Goal: Transaction & Acquisition: Obtain resource

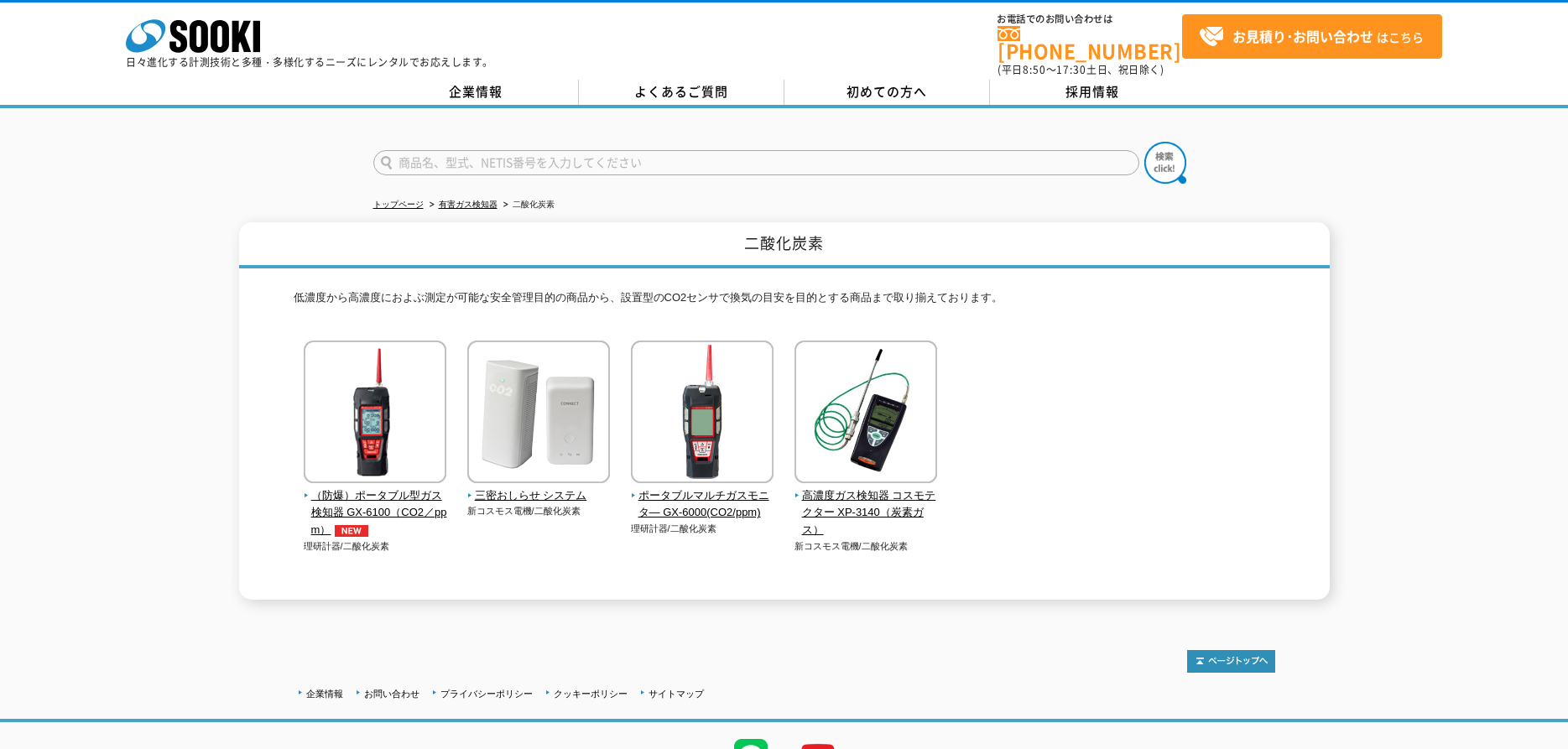
click at [676, 150] on input "text" at bounding box center [756, 162] width 766 height 25
type input "二酸化炭素"
click at [1144, 141] on button at bounding box center [1165, 162] width 42 height 42
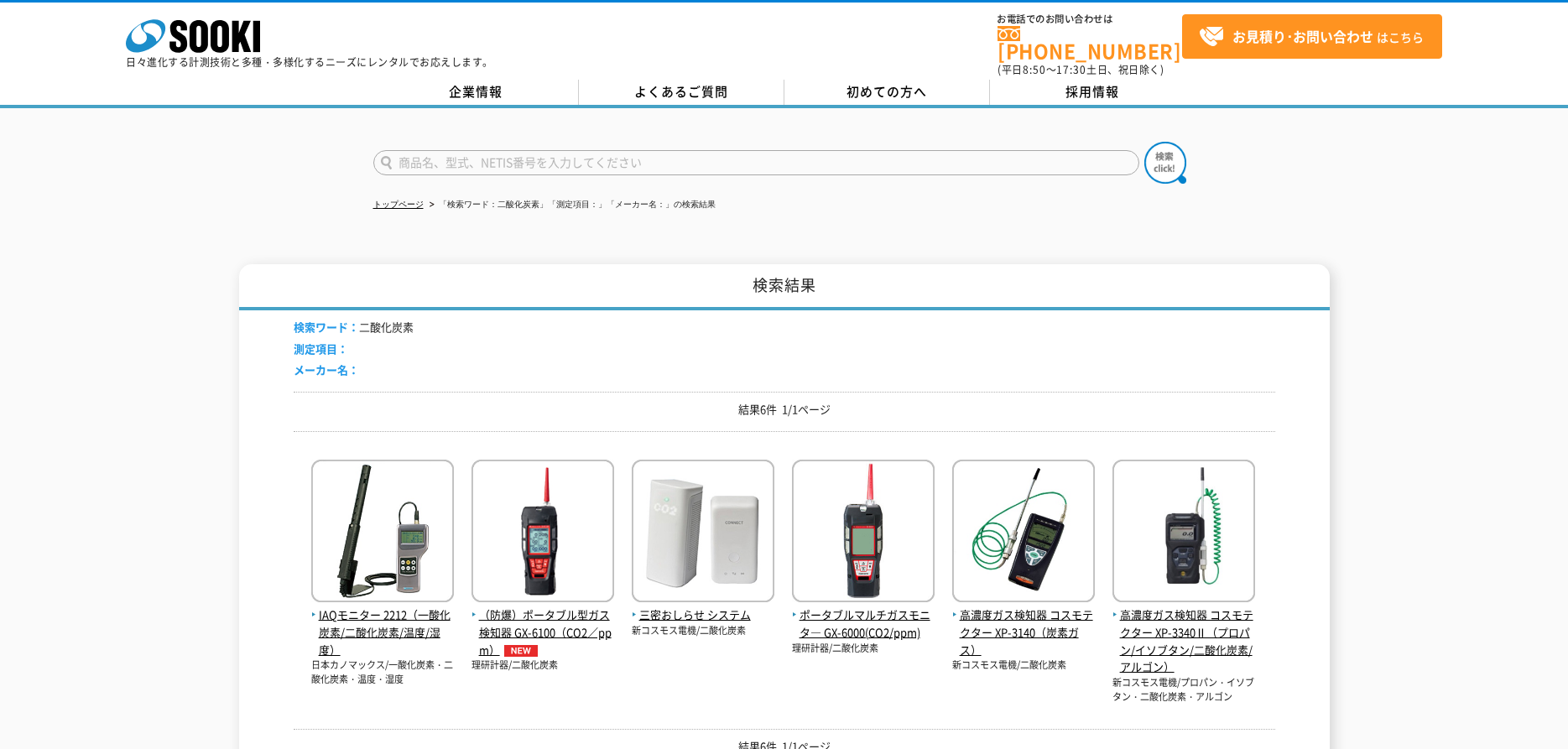
click at [403, 150] on input "text" at bounding box center [756, 162] width 766 height 25
type input "酸素濃度"
click at [1144, 141] on button at bounding box center [1165, 162] width 42 height 42
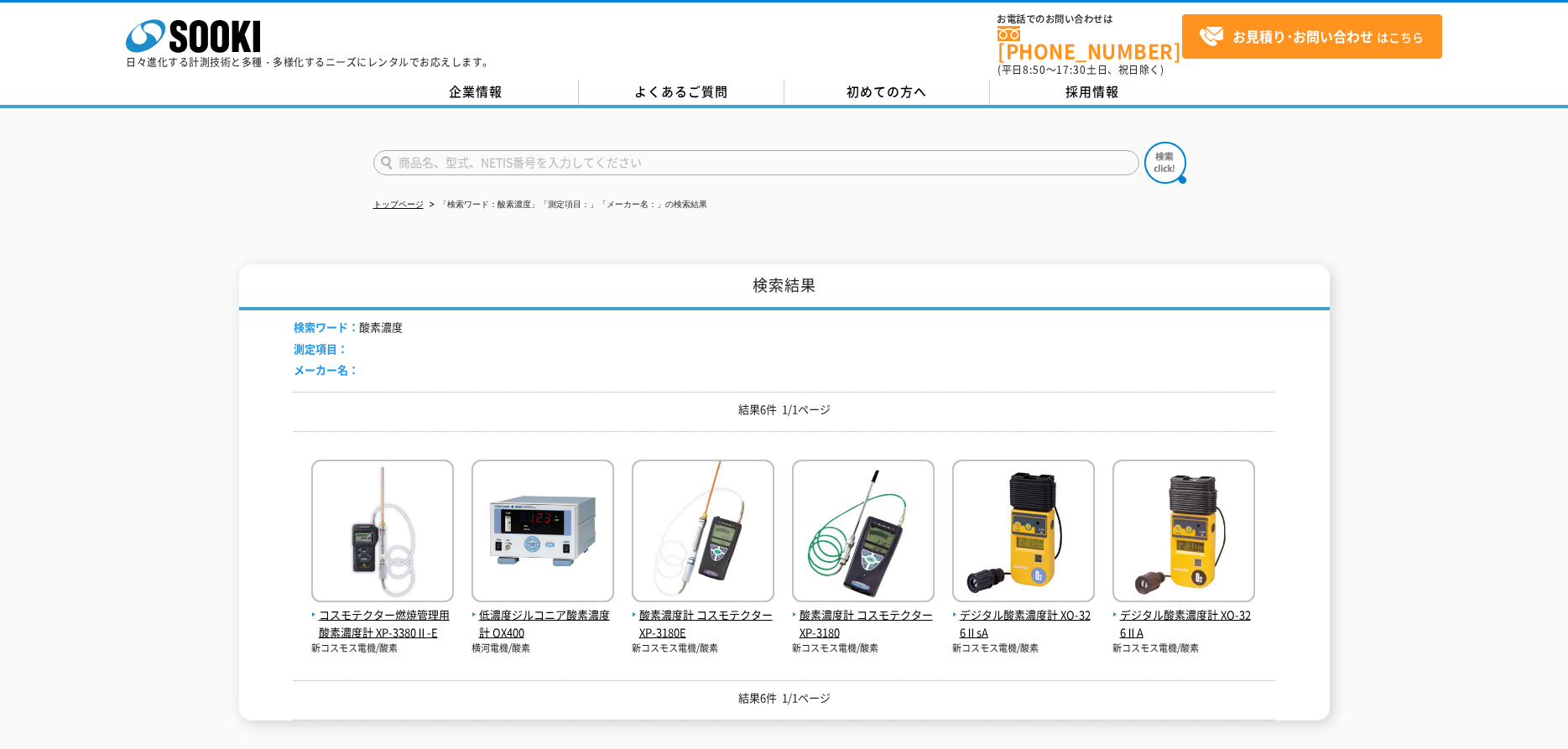
click at [444, 150] on input "text" at bounding box center [756, 162] width 766 height 25
type input "が"
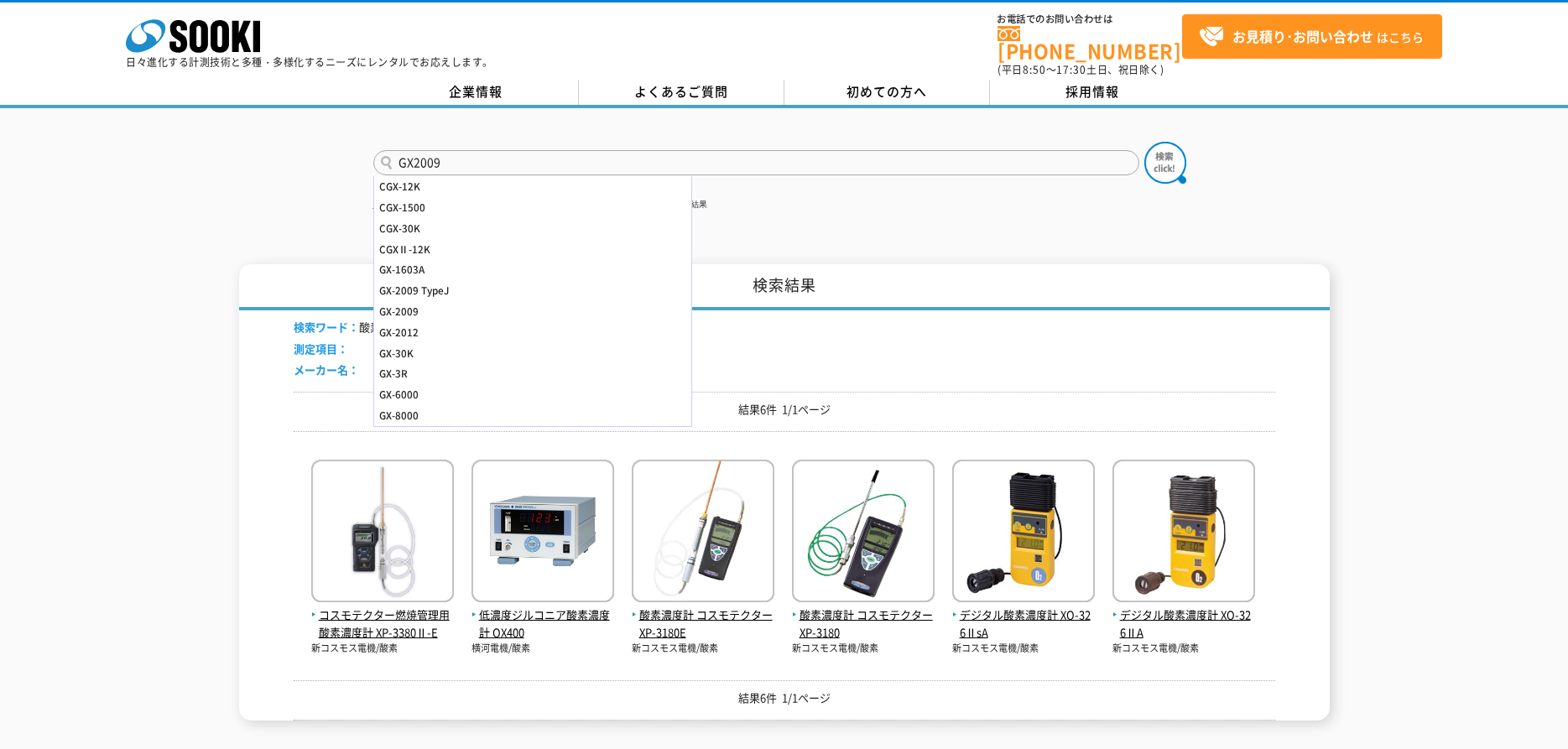
type input "GX2009"
click at [1144, 141] on button at bounding box center [1165, 162] width 42 height 42
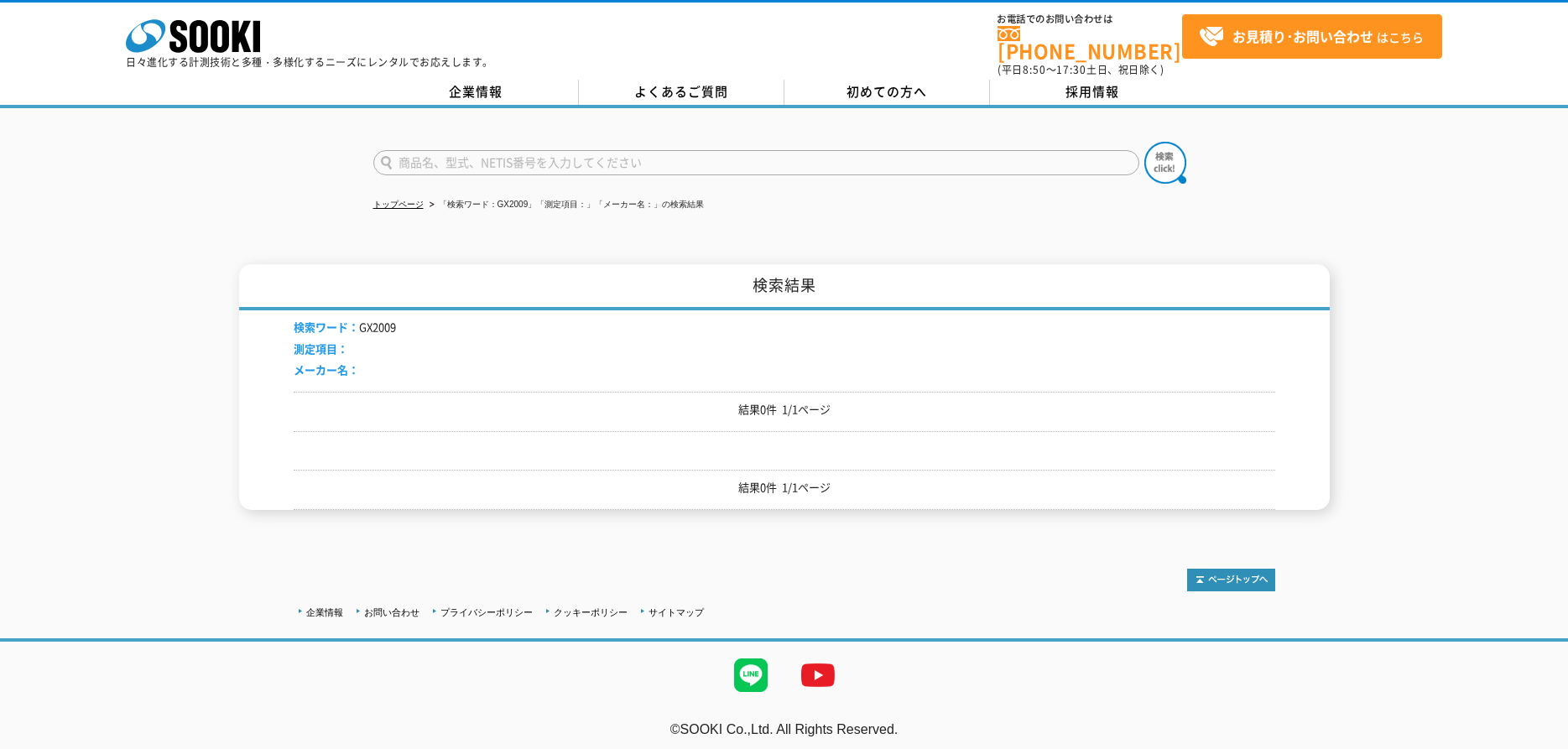
click at [452, 151] on input "text" at bounding box center [756, 162] width 766 height 25
type input "GX-2009"
click at [405, 197] on div "GX-2009" at bounding box center [532, 207] width 317 height 21
click at [1156, 149] on img at bounding box center [1165, 162] width 42 height 42
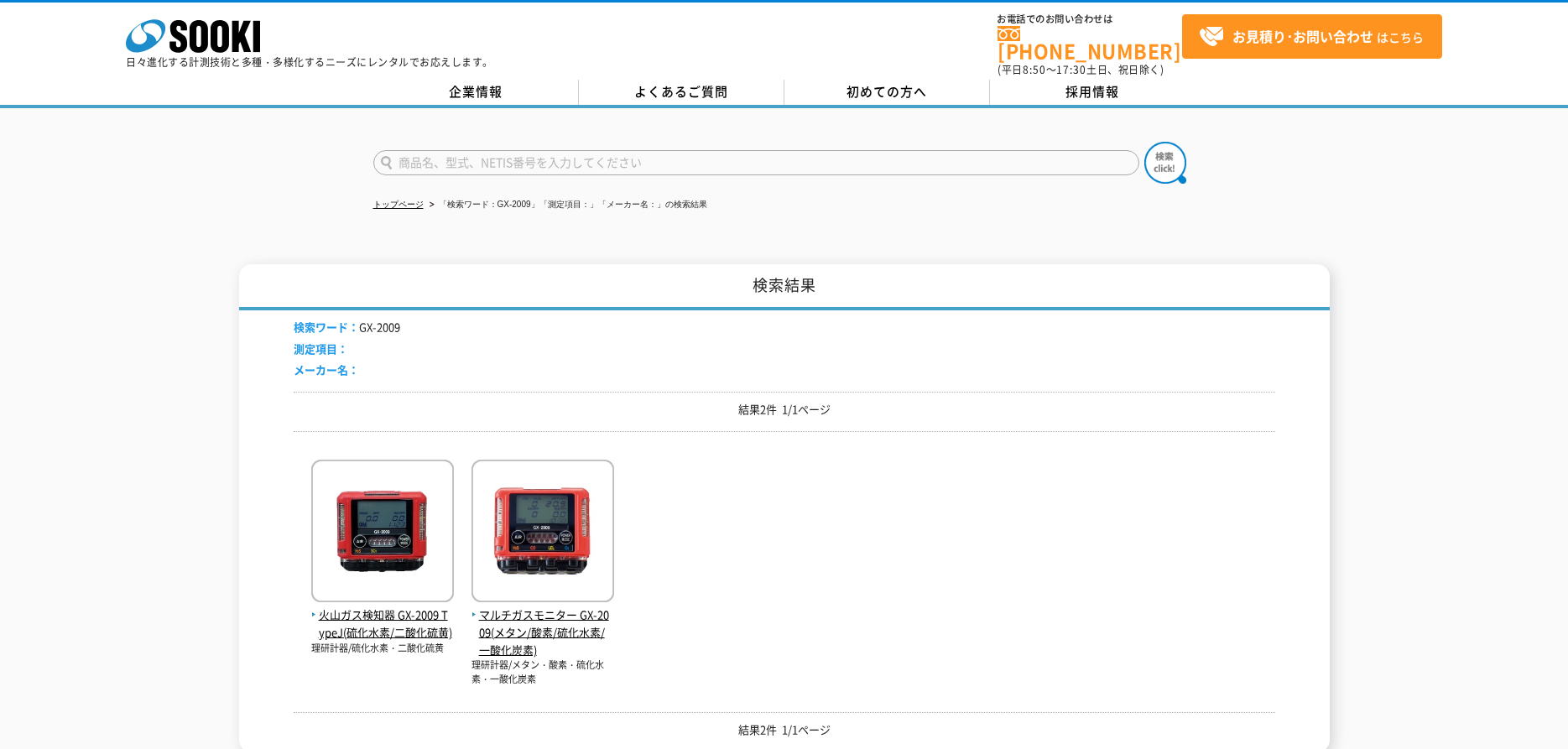
click at [508, 150] on input "text" at bounding box center [756, 162] width 766 height 25
type input "商品名、型式、NETIS番号を入力してください"
click at [428, 154] on input "text" at bounding box center [756, 162] width 766 height 25
type input "炭酸ガス"
click at [1144, 141] on button at bounding box center [1165, 162] width 42 height 42
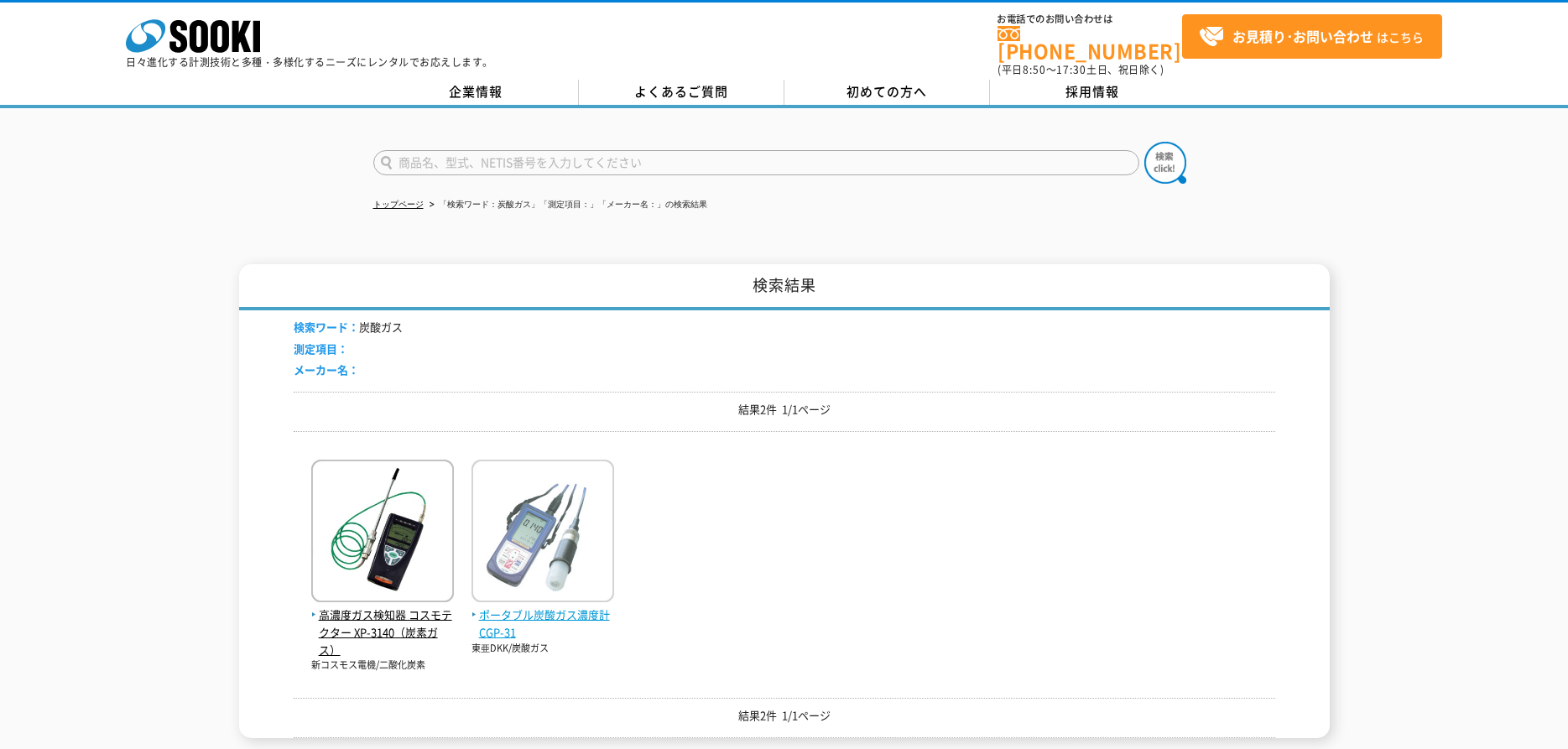
click at [593, 608] on span "ポータブル炭酸ガス濃度計 CGP-31" at bounding box center [542, 624] width 142 height 35
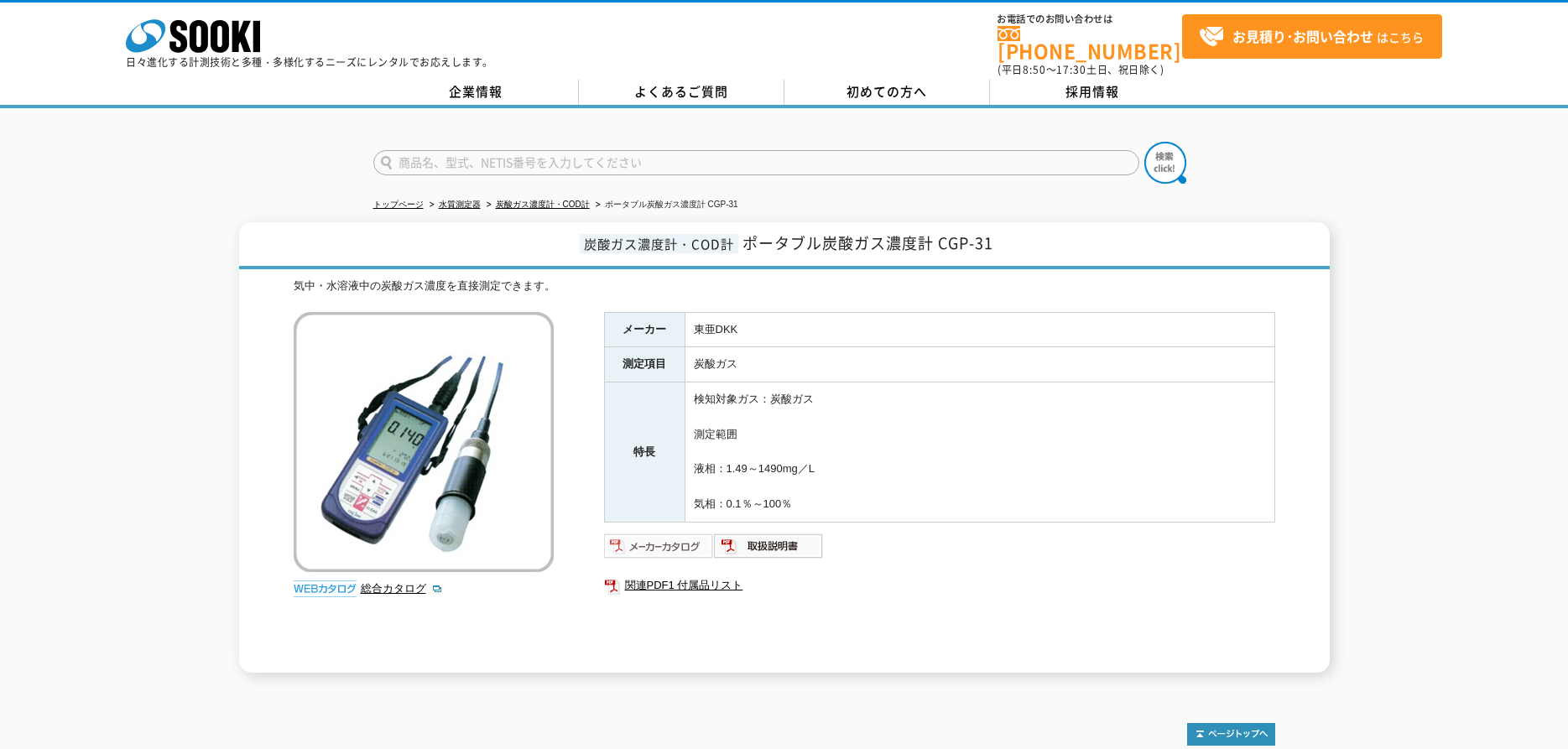
click at [640, 540] on img at bounding box center [659, 546] width 110 height 27
click at [386, 582] on link "総合カタログ" at bounding box center [402, 588] width 82 height 13
drag, startPoint x: 412, startPoint y: 163, endPoint x: 413, endPoint y: 152, distance: 11.0
click at [412, 162] on input "text" at bounding box center [756, 162] width 766 height 25
click at [413, 152] on input "text" at bounding box center [756, 162] width 766 height 25
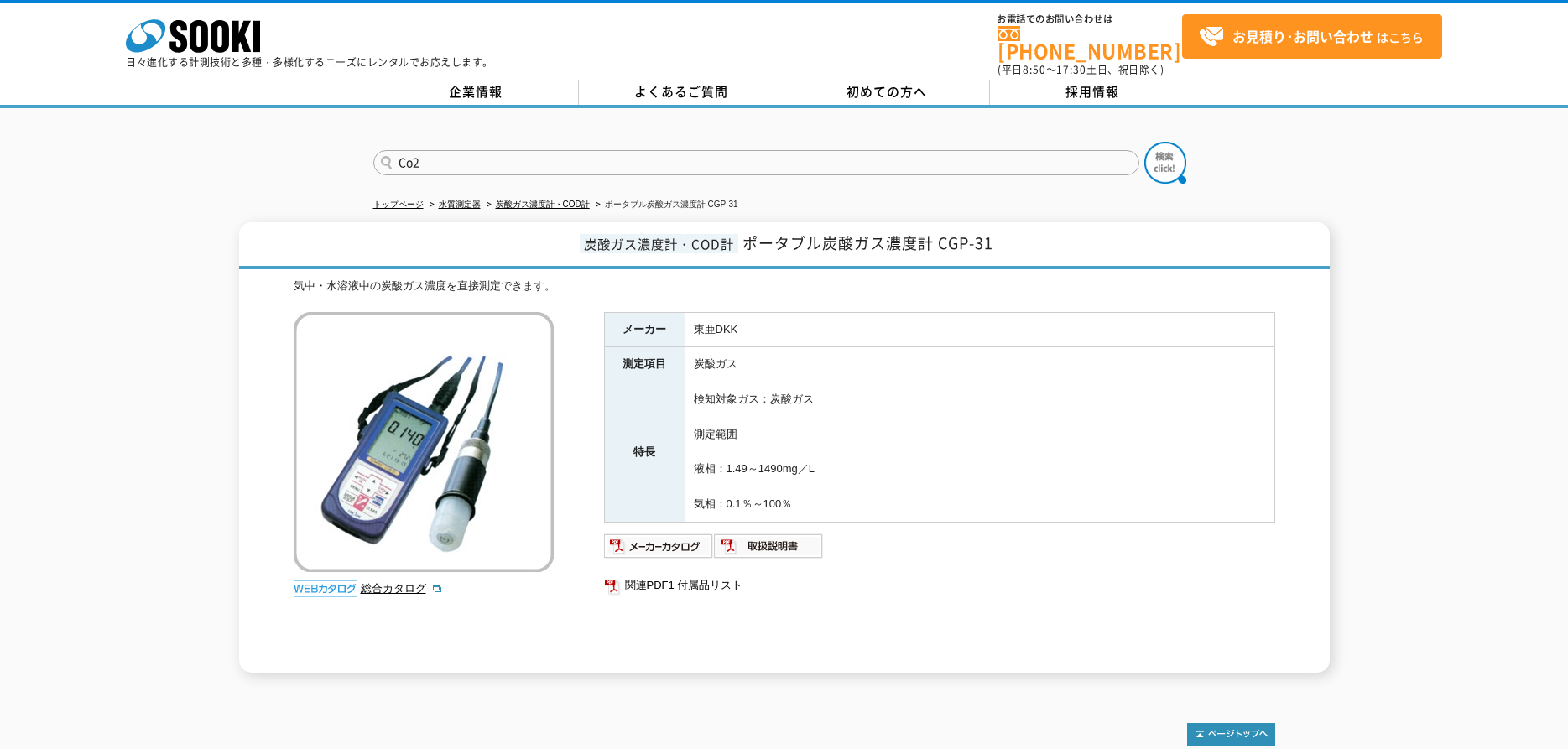
type input "Co2"
click at [1140, 154] on form "Co2" at bounding box center [784, 165] width 822 height 47
click at [1183, 154] on img at bounding box center [1165, 162] width 42 height 42
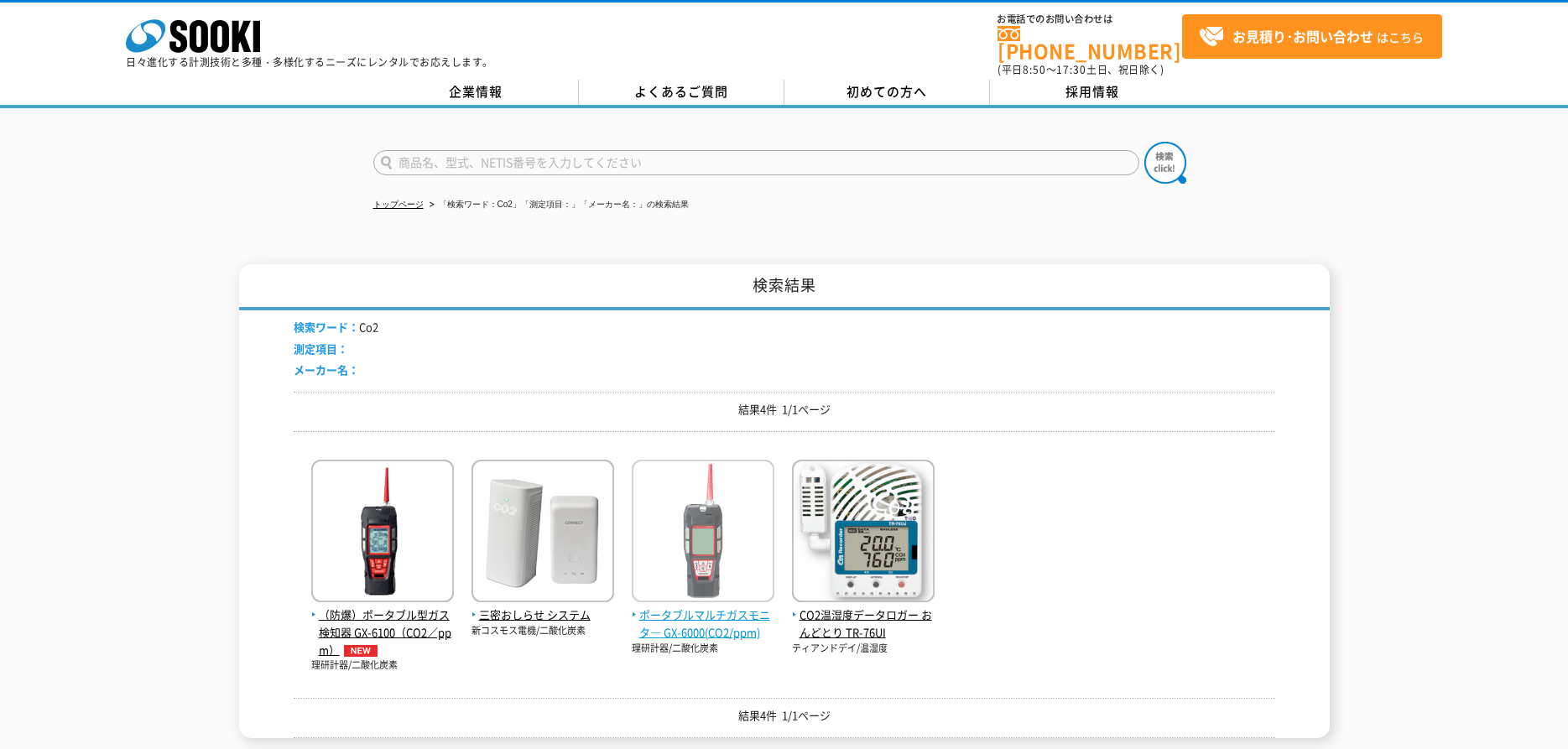
click at [707, 558] on img at bounding box center [702, 533] width 142 height 146
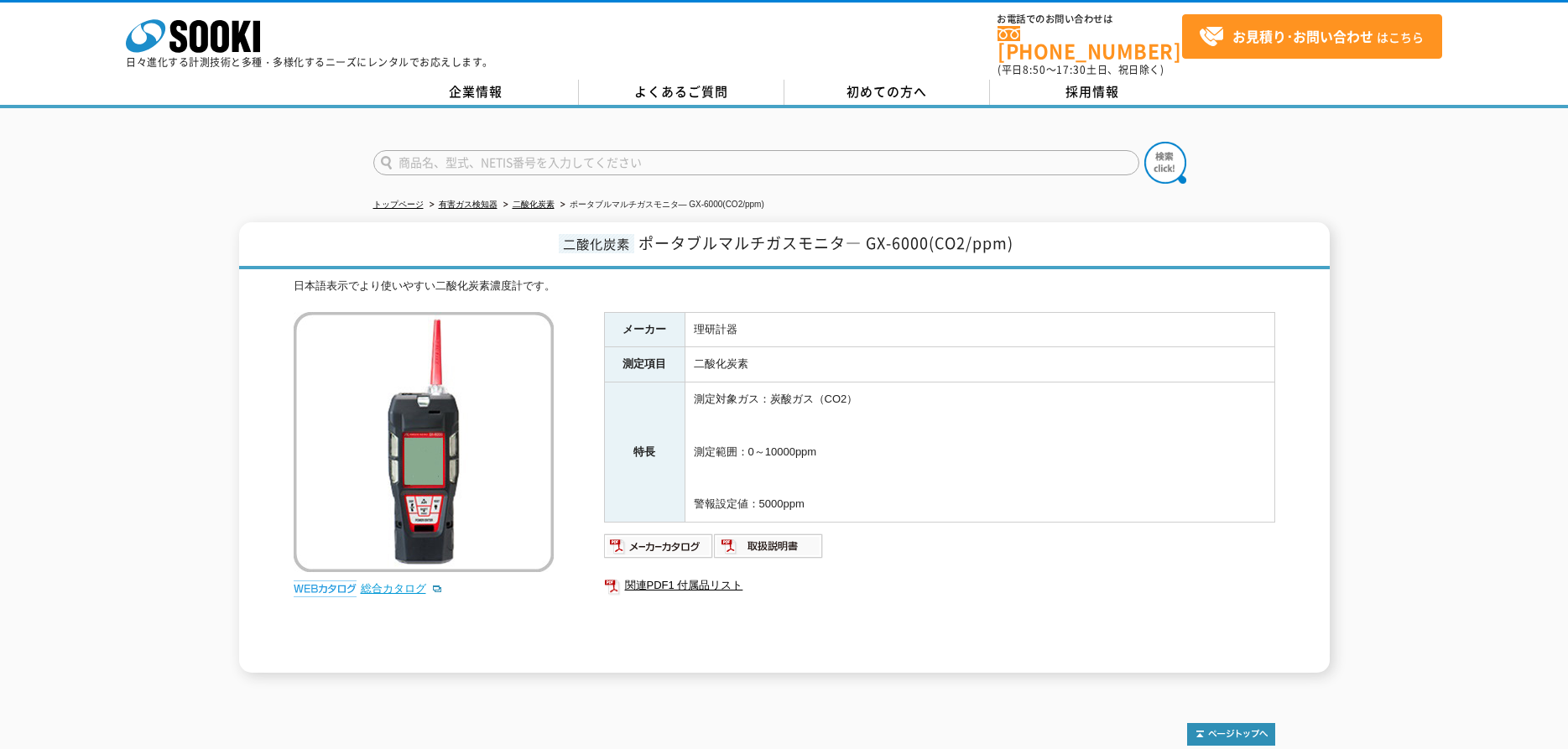
click at [371, 582] on link "総合カタログ" at bounding box center [402, 588] width 82 height 13
click at [390, 582] on link "総合カタログ" at bounding box center [402, 588] width 82 height 13
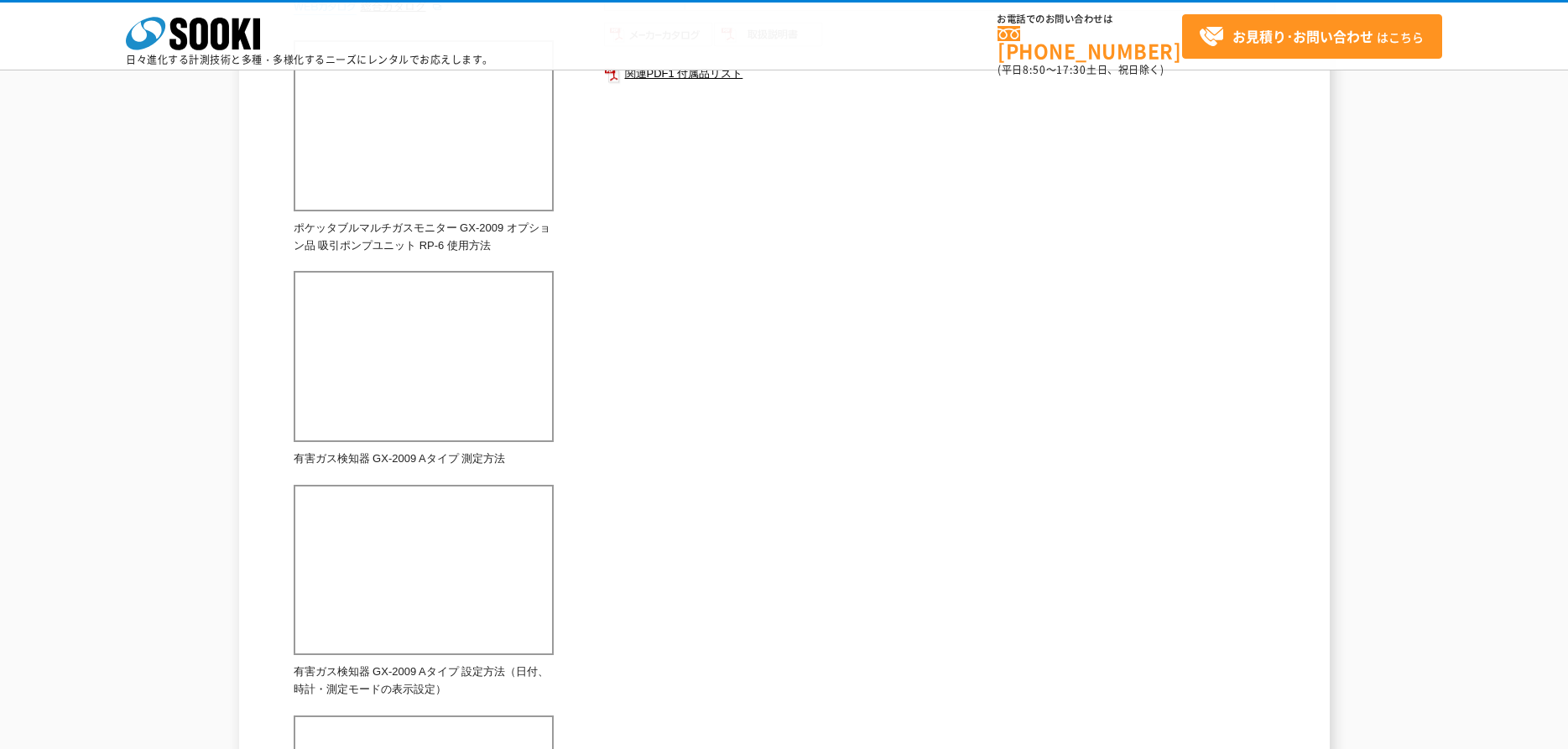
scroll to position [85, 0]
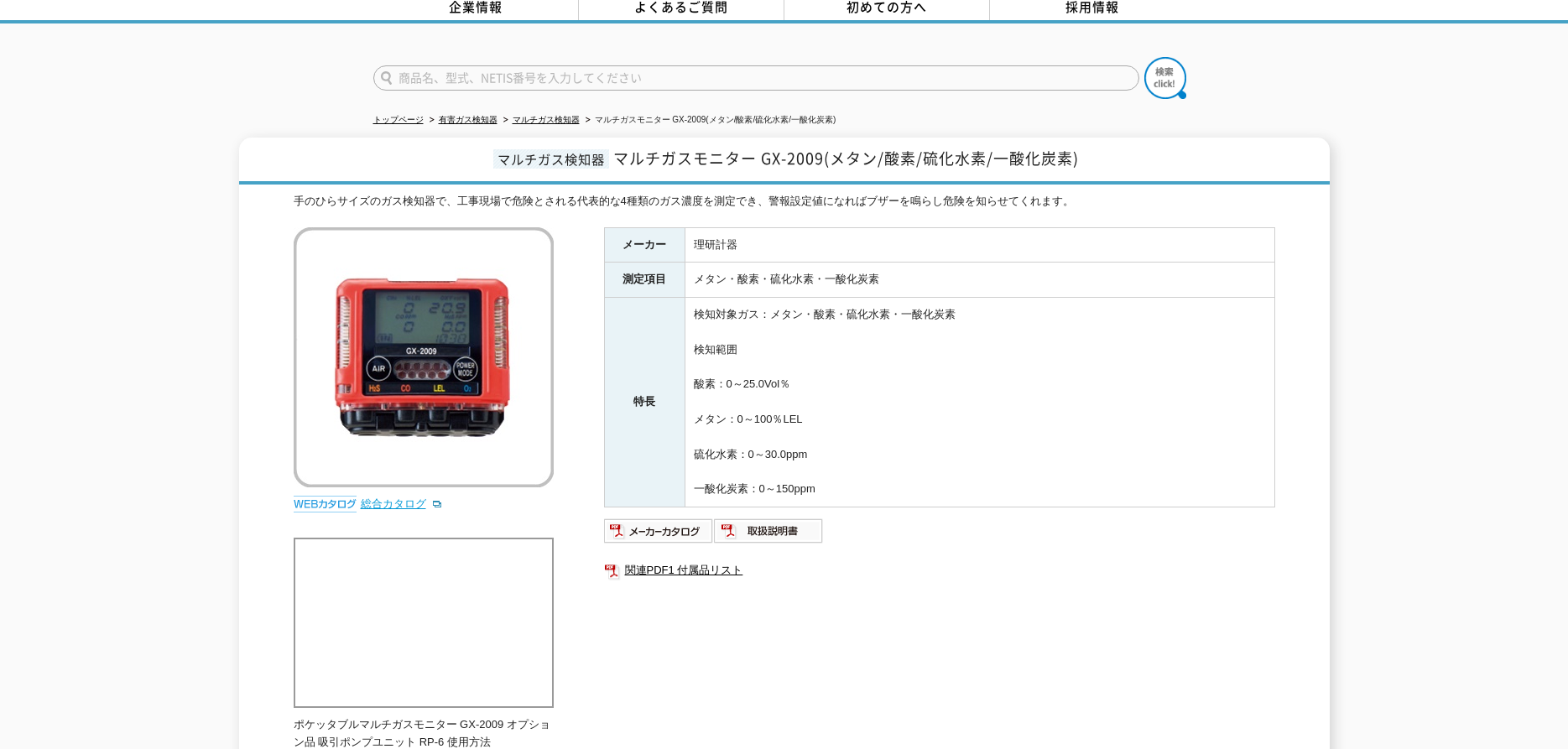
click at [394, 497] on link "総合カタログ" at bounding box center [402, 503] width 82 height 13
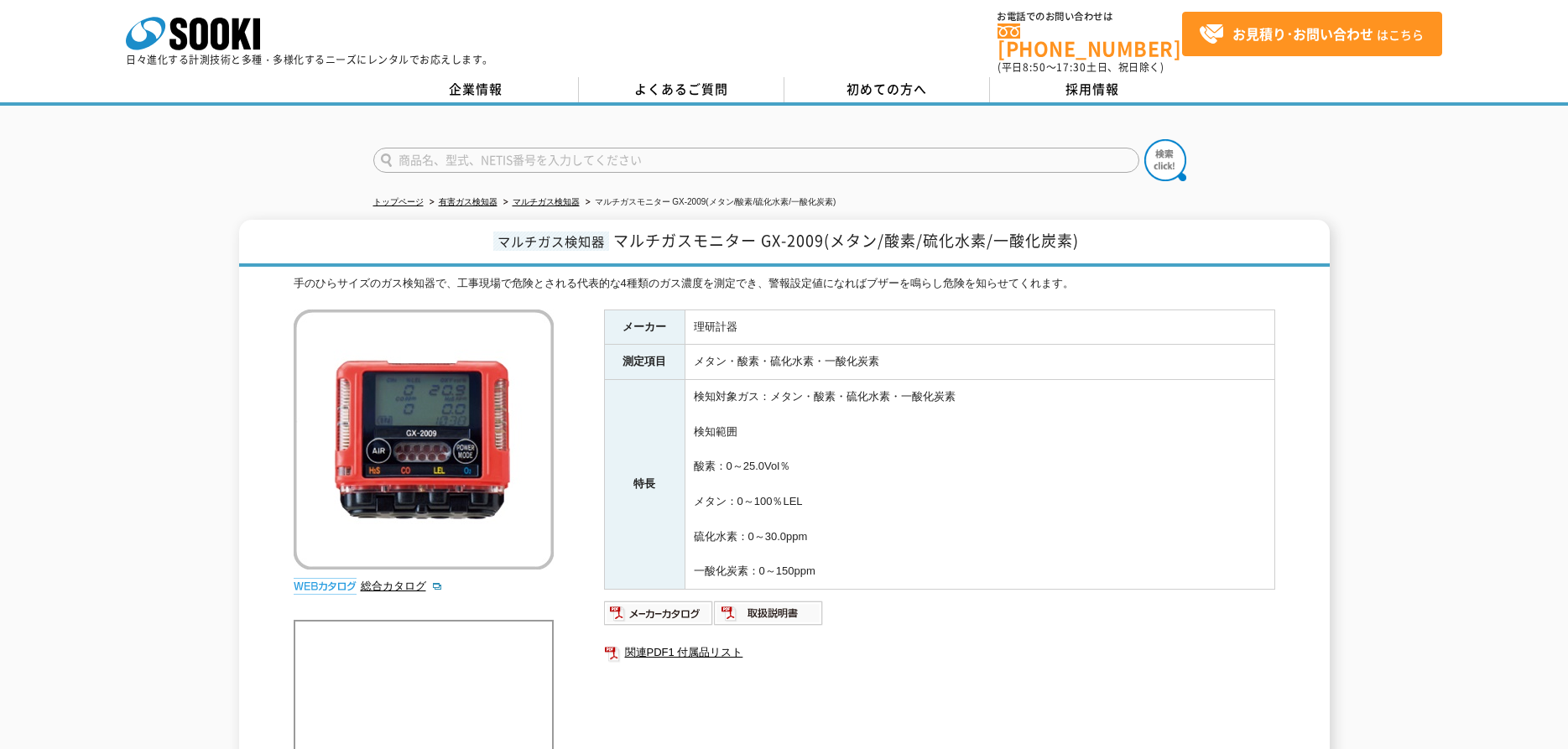
scroll to position [0, 0]
